Goal: Check status: Check status

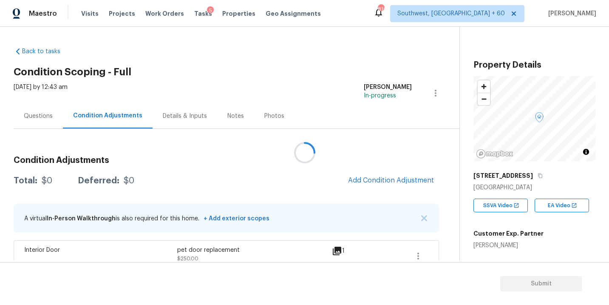
click at [89, 12] on div at bounding box center [304, 152] width 609 height 305
click at [85, 15] on span "Visits" at bounding box center [89, 13] width 17 height 9
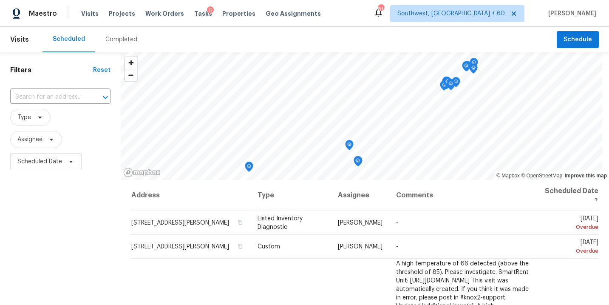
click at [123, 40] on div "Completed" at bounding box center [121, 39] width 32 height 9
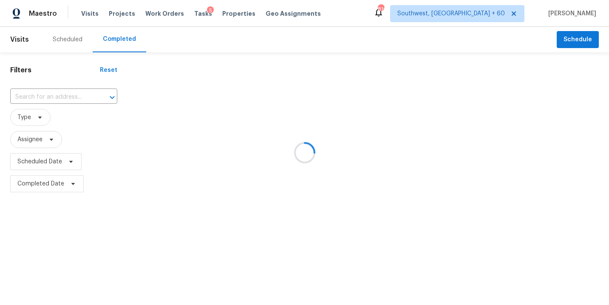
click at [54, 101] on div at bounding box center [304, 152] width 609 height 305
click at [58, 97] on div at bounding box center [304, 152] width 609 height 305
click at [56, 96] on div at bounding box center [304, 152] width 609 height 305
click at [52, 96] on div at bounding box center [304, 152] width 609 height 305
click at [36, 94] on div at bounding box center [304, 152] width 609 height 305
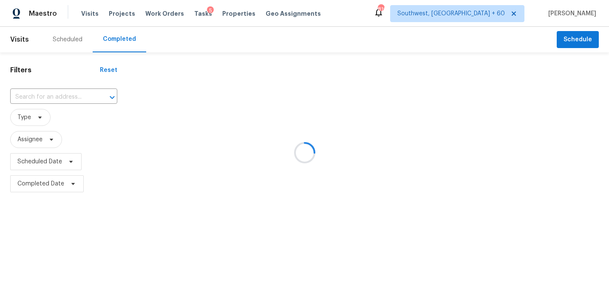
click at [36, 95] on div at bounding box center [304, 152] width 609 height 305
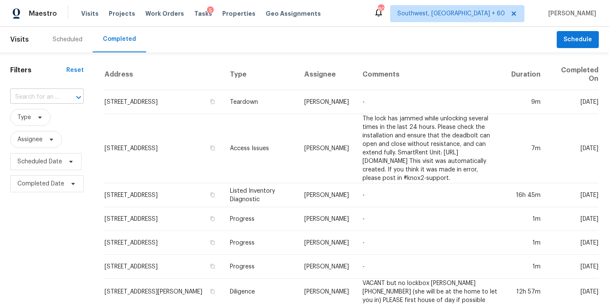
click at [55, 96] on input "text" at bounding box center [35, 97] width 50 height 13
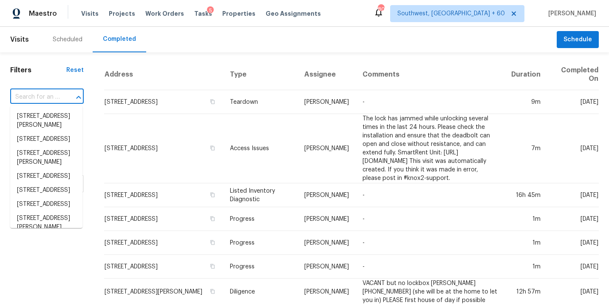
paste input "[STREET_ADDRESS]"
type input "[STREET_ADDRESS]"
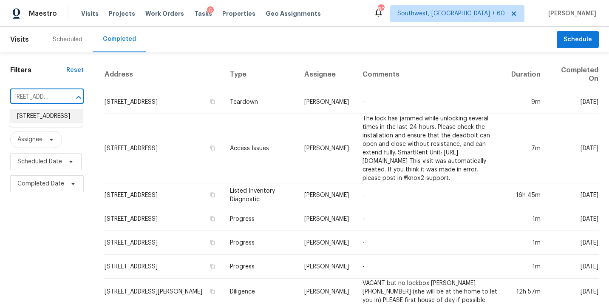
click at [58, 121] on li "[STREET_ADDRESS]" at bounding box center [46, 116] width 72 height 14
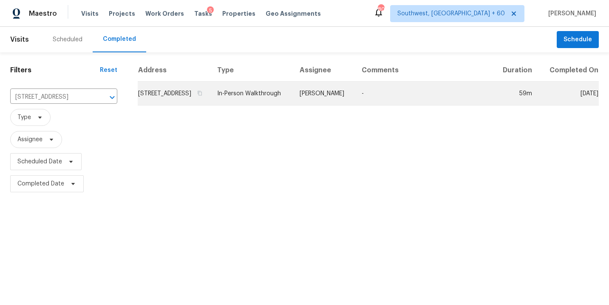
click at [293, 105] on td "In-Person Walkthrough" at bounding box center [251, 94] width 82 height 24
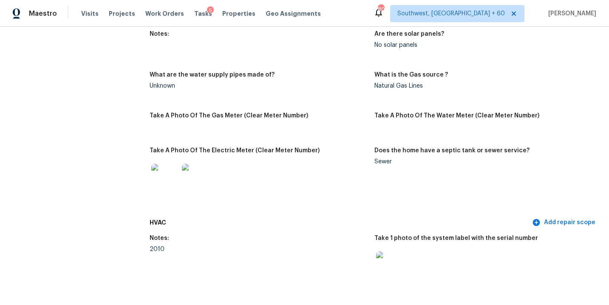
scroll to position [532, 0]
